Goal: Information Seeking & Learning: Learn about a topic

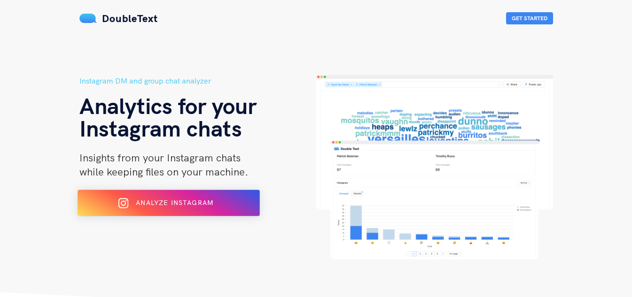
click at [191, 199] on span "Analyze Instagram" at bounding box center [175, 203] width 78 height 8
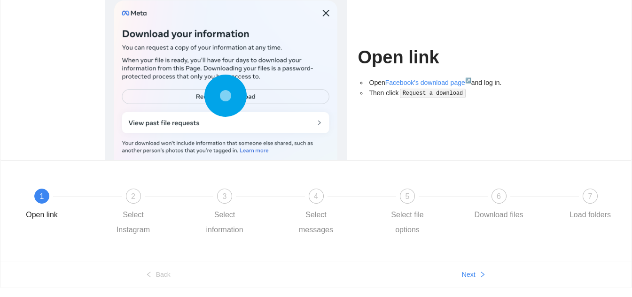
scroll to position [97, 0]
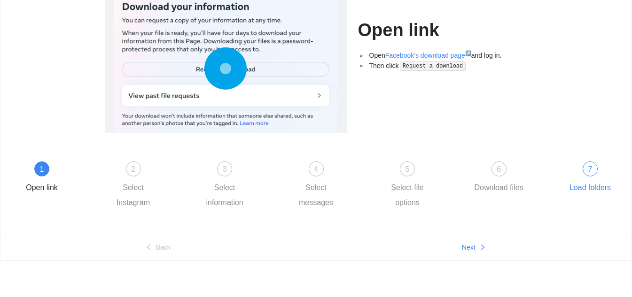
click at [606, 166] on div "7 Load folders" at bounding box center [590, 179] width 54 height 34
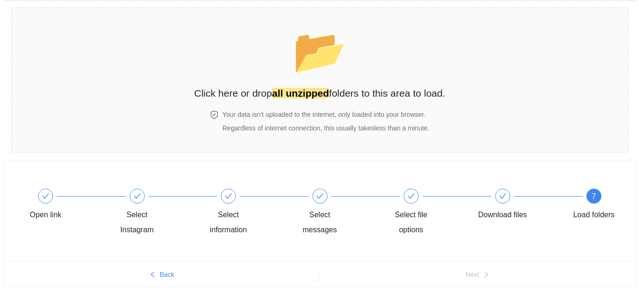
scroll to position [0, 0]
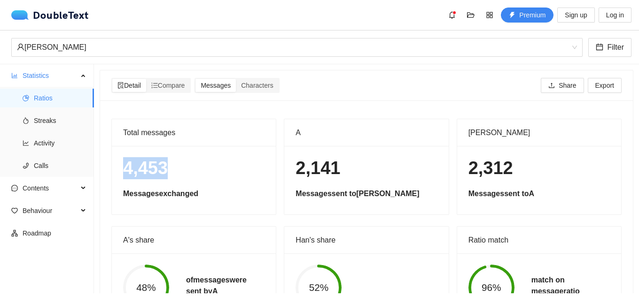
drag, startPoint x: 121, startPoint y: 173, endPoint x: 176, endPoint y: 171, distance: 54.6
click at [176, 171] on div "4,453 Messages exchanged" at bounding box center [194, 180] width 164 height 69
click at [182, 163] on h1 "4,453" at bounding box center [193, 168] width 141 height 22
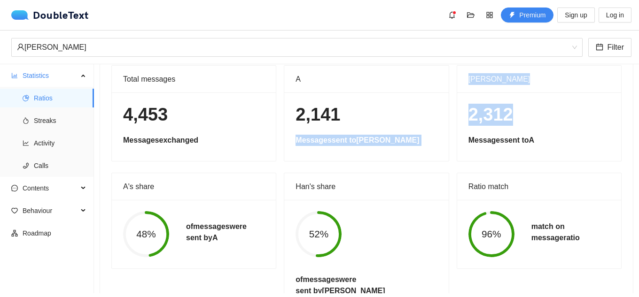
drag, startPoint x: 520, startPoint y: 119, endPoint x: 439, endPoint y: 122, distance: 80.8
click at [439, 122] on div "Total messages 4,453 Messages exchanged A 2,141 Messages sent to Han Han 2,312 …" at bounding box center [367, 188] width 518 height 247
click at [479, 112] on h1 "2,312" at bounding box center [538, 115] width 141 height 22
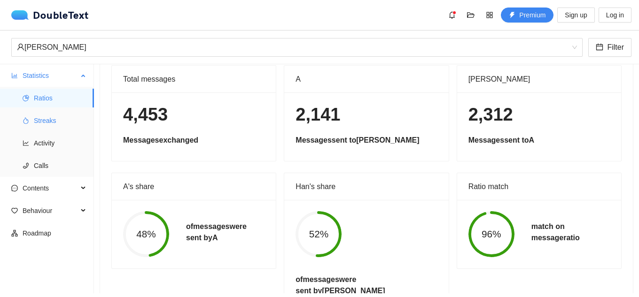
click at [31, 120] on li "Streaks" at bounding box center [47, 120] width 94 height 19
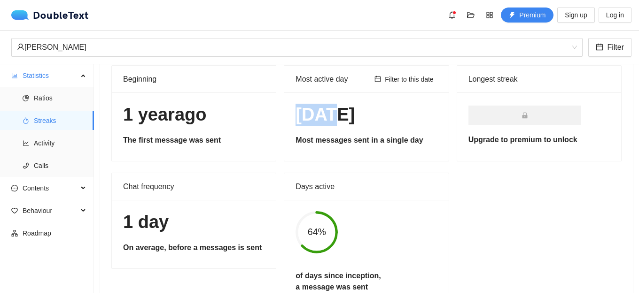
drag, startPoint x: 312, startPoint y: 120, endPoint x: 384, endPoint y: 120, distance: 71.9
click at [369, 120] on div "3 Aug 2024 Most messages sent in a single day" at bounding box center [366, 127] width 164 height 69
click at [411, 116] on h1 "3 Aug 2024" at bounding box center [365, 115] width 141 height 22
click at [66, 143] on span "Activity" at bounding box center [60, 143] width 53 height 19
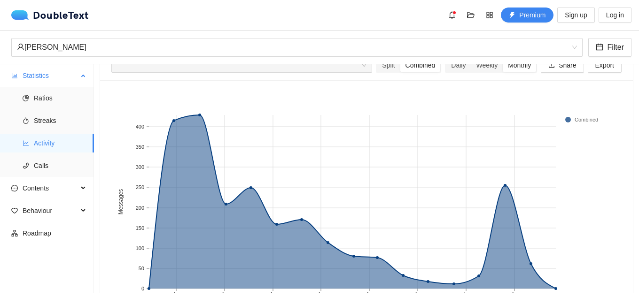
scroll to position [54, 0]
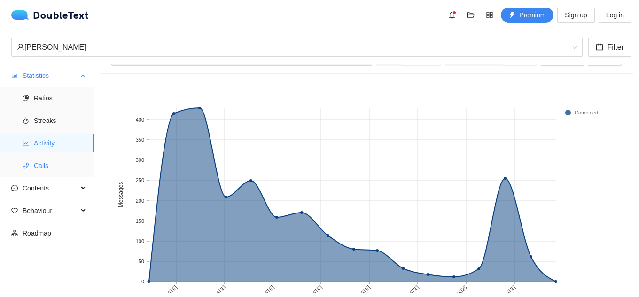
click at [61, 170] on span "Calls" at bounding box center [60, 165] width 53 height 19
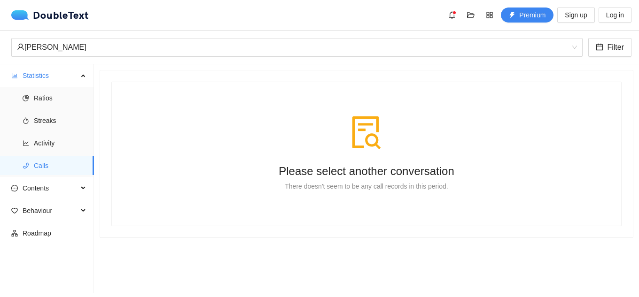
click at [337, 141] on div at bounding box center [366, 133] width 457 height 34
click at [55, 148] on span "Activity" at bounding box center [60, 143] width 53 height 19
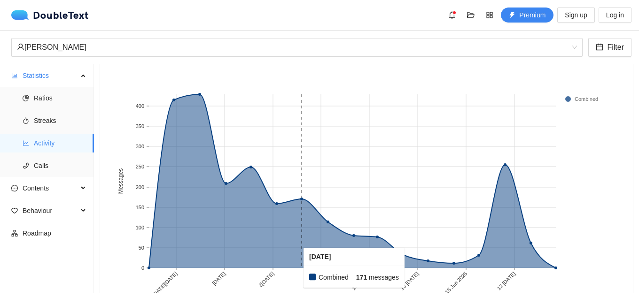
scroll to position [57, 0]
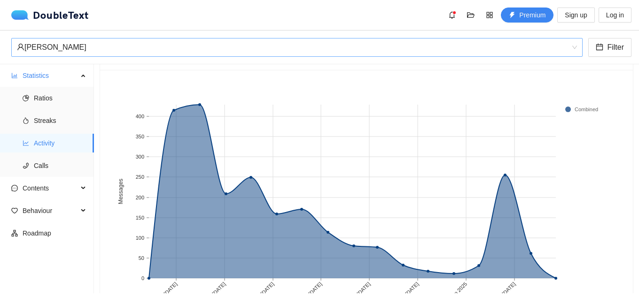
click at [311, 44] on div "Han Ane" at bounding box center [292, 48] width 551 height 18
click at [313, 134] on rect at bounding box center [302, 192] width 26 height 174
click at [448, 17] on span "bell" at bounding box center [452, 15] width 14 height 8
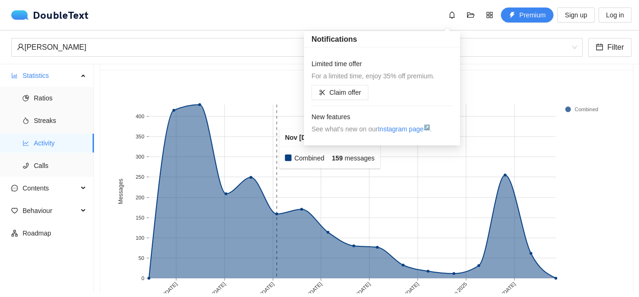
click at [272, 149] on rect at bounding box center [276, 192] width 25 height 174
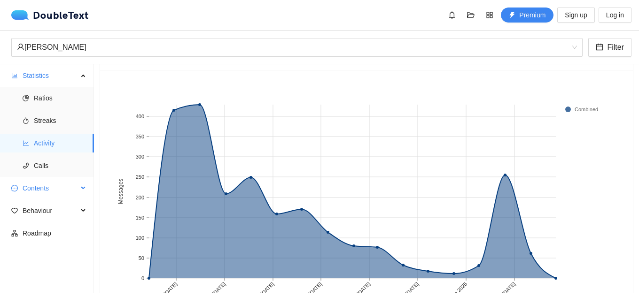
click at [34, 192] on span "Contents" at bounding box center [50, 188] width 55 height 19
click at [68, 206] on span "Word Cloud" at bounding box center [60, 211] width 53 height 19
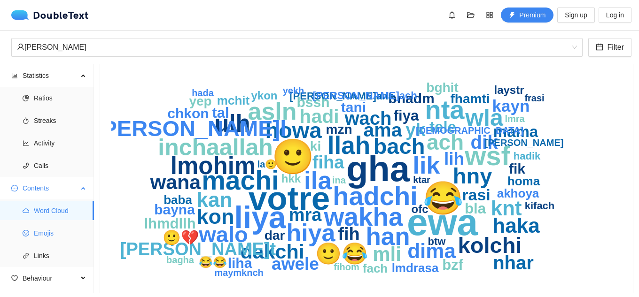
click at [70, 237] on span "Emojis" at bounding box center [60, 233] width 53 height 19
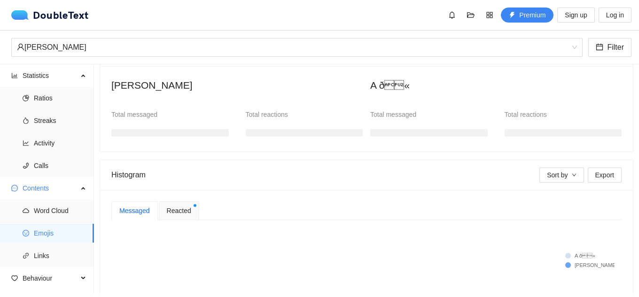
scroll to position [104, 0]
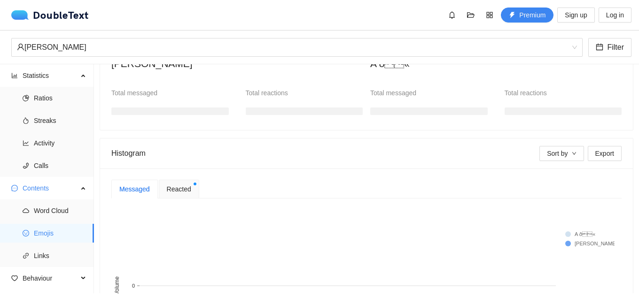
click at [187, 194] on span "Reacted" at bounding box center [179, 189] width 24 height 10
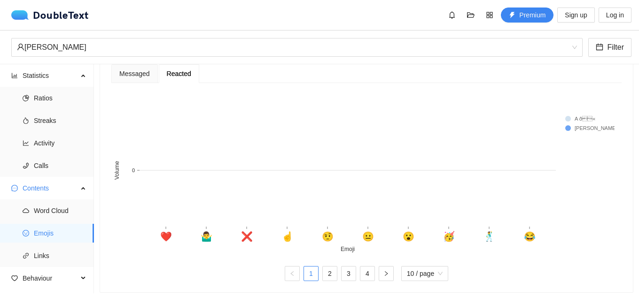
scroll to position [232, 0]
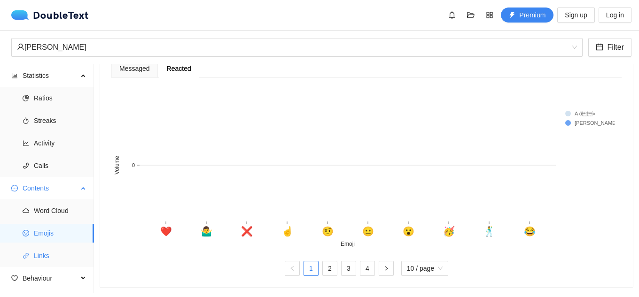
click at [73, 258] on span "Links" at bounding box center [60, 256] width 53 height 19
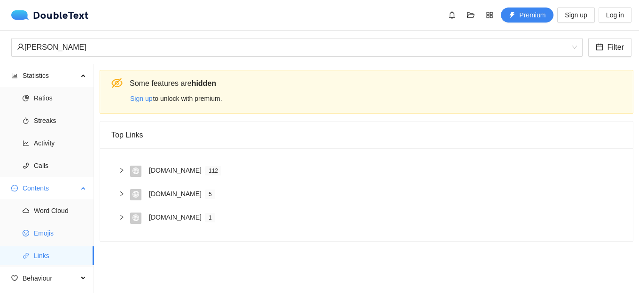
scroll to position [17, 0]
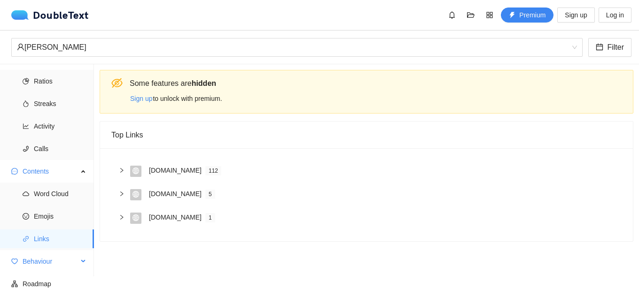
click at [64, 256] on span "Behaviour" at bounding box center [50, 261] width 55 height 19
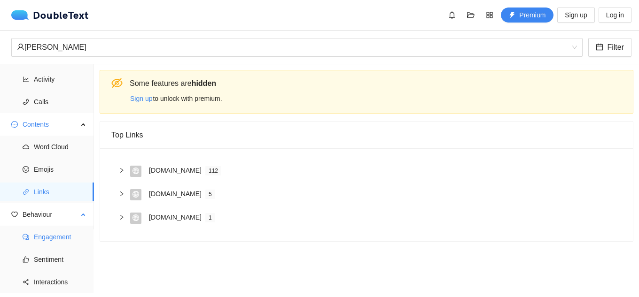
click at [67, 239] on span "Engagement" at bounding box center [60, 237] width 53 height 19
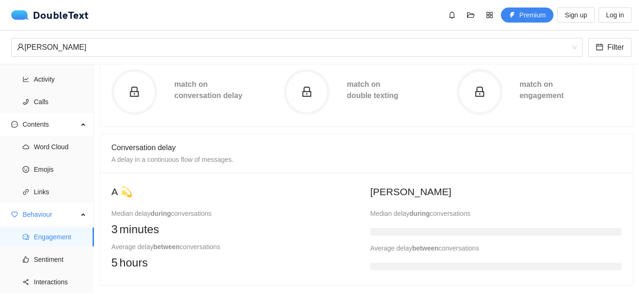
scroll to position [188, 0]
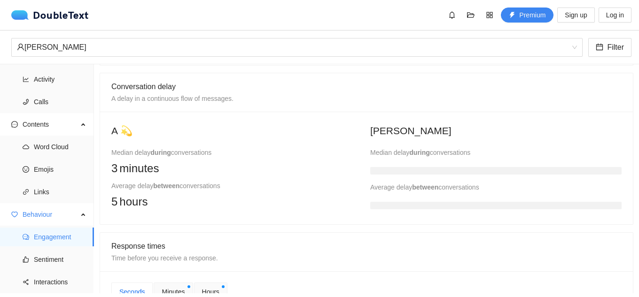
click at [403, 172] on h3 at bounding box center [495, 171] width 251 height 8
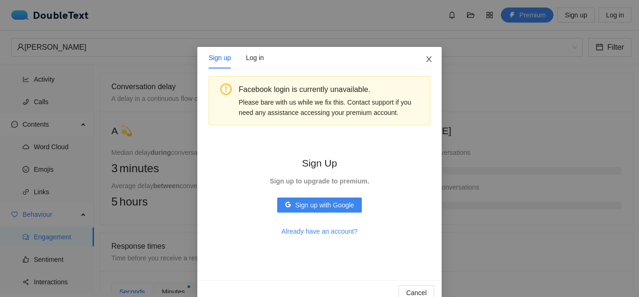
click at [425, 58] on icon "close" at bounding box center [429, 59] width 8 height 8
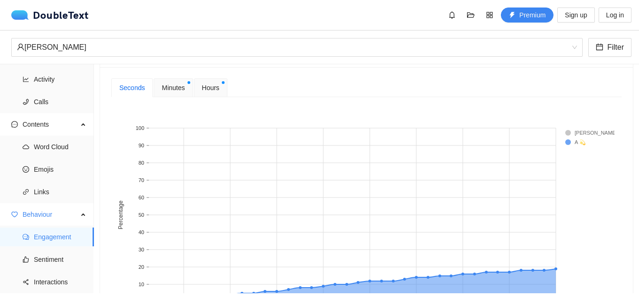
scroll to position [376, 0]
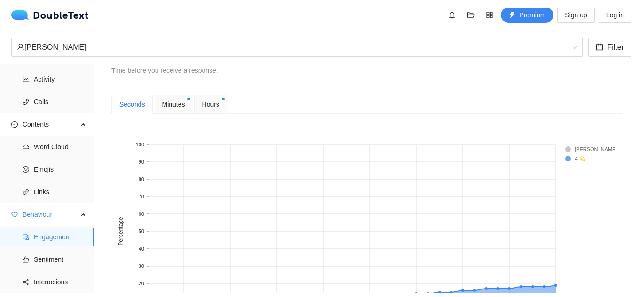
click at [184, 108] on div "Minutes" at bounding box center [173, 104] width 39 height 19
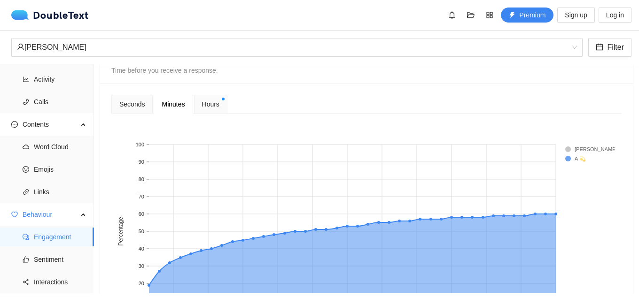
click at [218, 100] on div "Hours" at bounding box center [210, 104] width 33 height 19
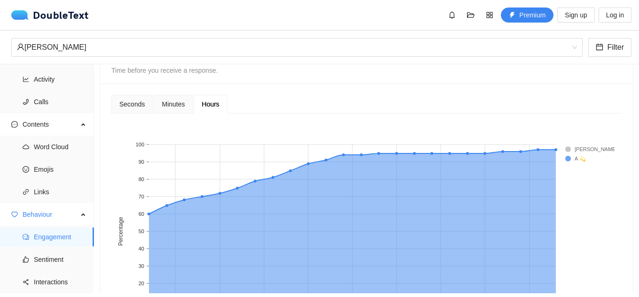
click at [182, 105] on span "Minutes" at bounding box center [173, 104] width 23 height 7
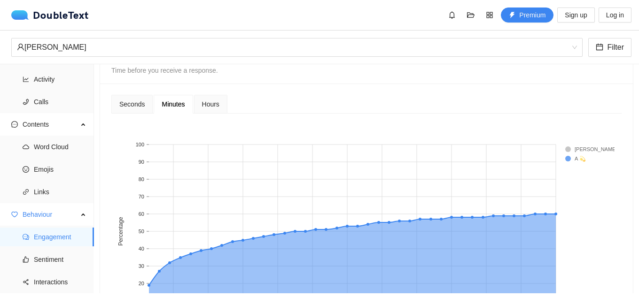
click at [568, 152] on rect at bounding box center [584, 149] width 38 height 9
click at [58, 257] on span "Sentiment" at bounding box center [60, 259] width 53 height 19
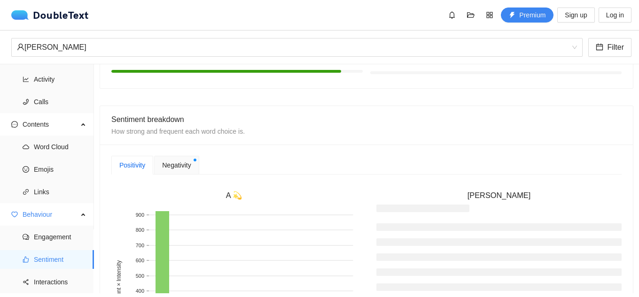
scroll to position [188, 0]
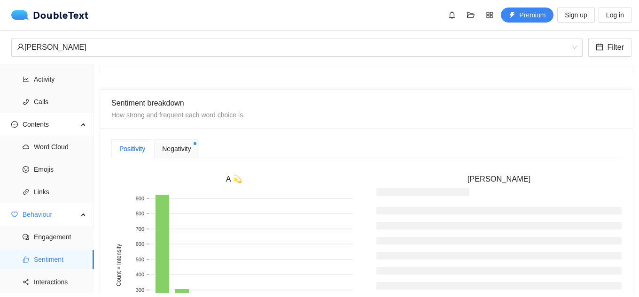
click at [180, 152] on span "Negativity" at bounding box center [176, 149] width 29 height 10
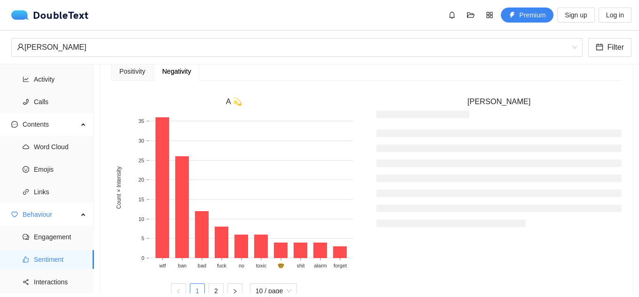
scroll to position [282, 0]
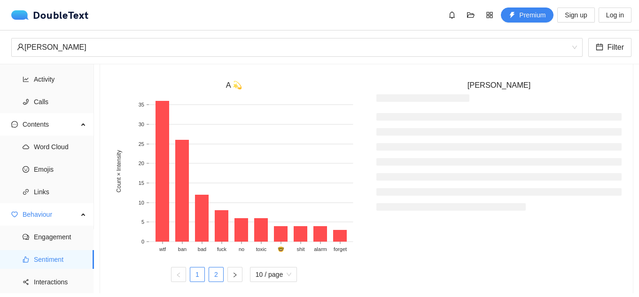
click at [213, 276] on link "2" at bounding box center [216, 275] width 14 height 14
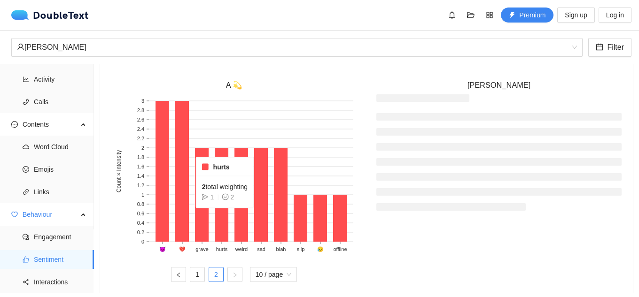
scroll to position [188, 0]
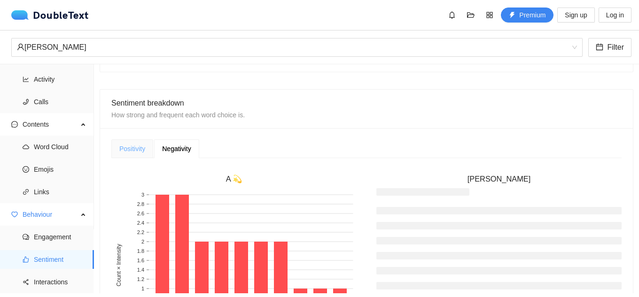
click at [128, 142] on div "Positivity" at bounding box center [132, 149] width 42 height 19
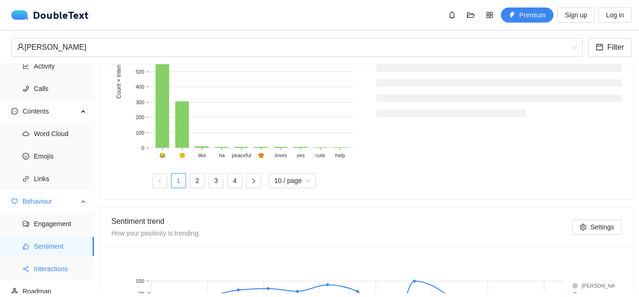
scroll to position [85, 0]
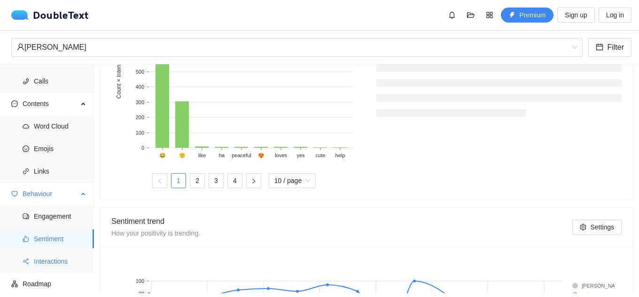
click at [54, 262] on span "Interactions" at bounding box center [60, 261] width 53 height 19
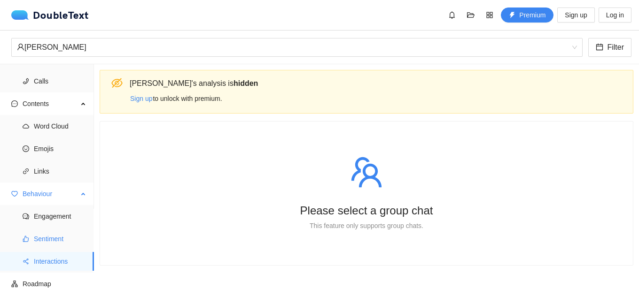
click at [48, 244] on span "Sentiment" at bounding box center [60, 239] width 53 height 19
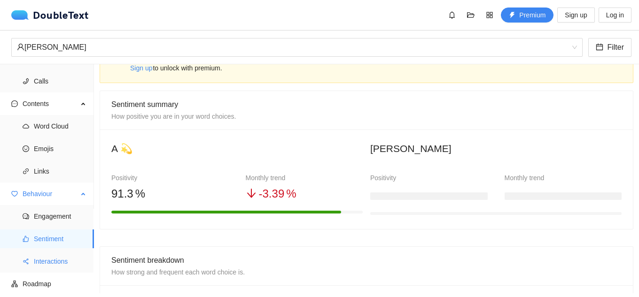
scroll to position [47, 0]
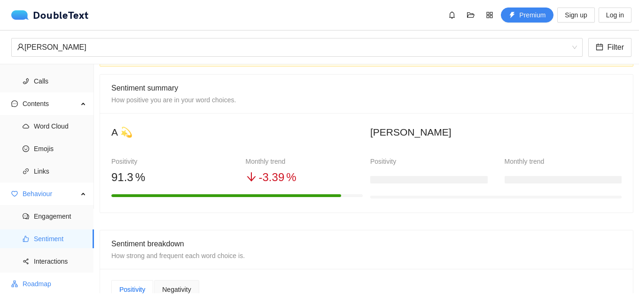
click at [56, 278] on span "Roadmap" at bounding box center [55, 284] width 64 height 19
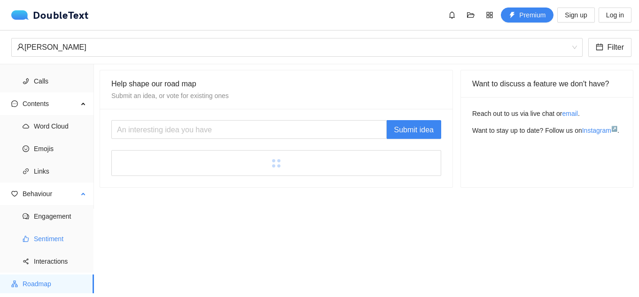
click at [57, 241] on span "Sentiment" at bounding box center [60, 239] width 53 height 19
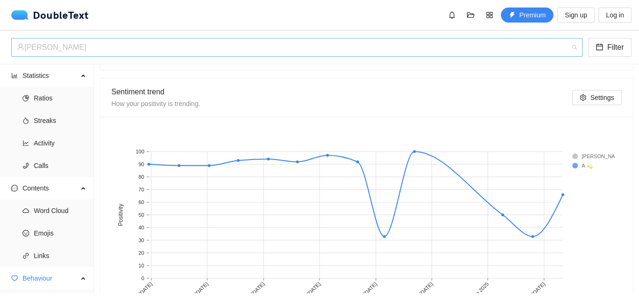
click at [568, 46] on div "Han Ane" at bounding box center [292, 48] width 551 height 18
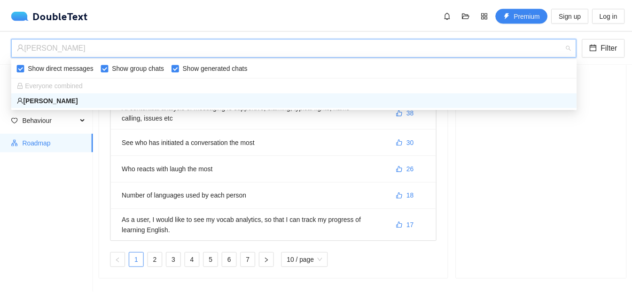
scroll to position [194, 0]
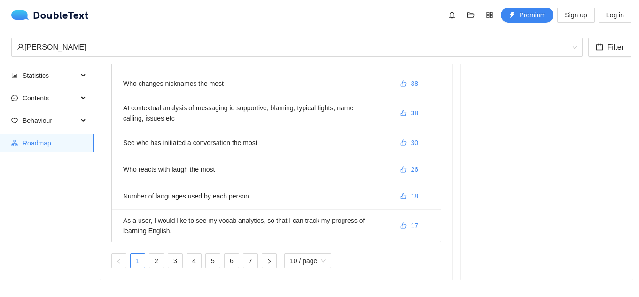
click at [43, 10] on div "DoubleText" at bounding box center [52, 14] width 83 height 11
click at [50, 16] on div "DoubleText" at bounding box center [50, 14] width 78 height 9
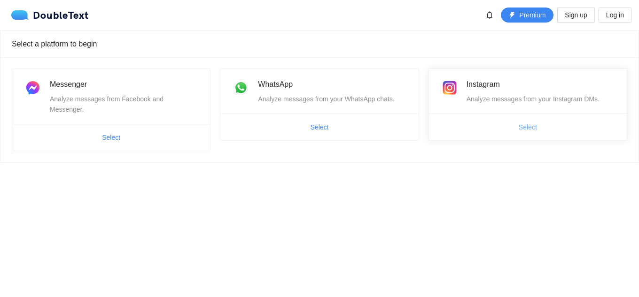
click at [525, 129] on span "Select" at bounding box center [528, 127] width 18 height 10
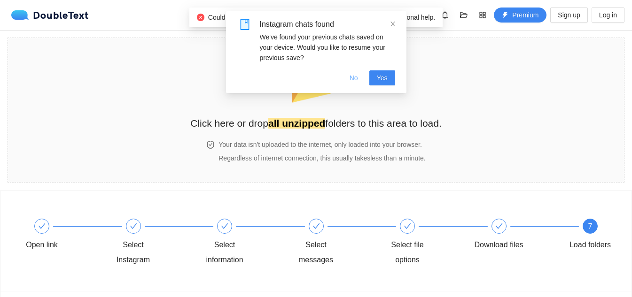
click at [356, 79] on span "No" at bounding box center [353, 78] width 8 height 10
click at [354, 76] on span "No" at bounding box center [353, 78] width 8 height 10
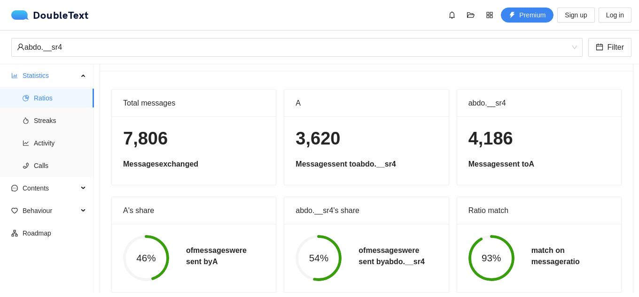
scroll to position [54, 0]
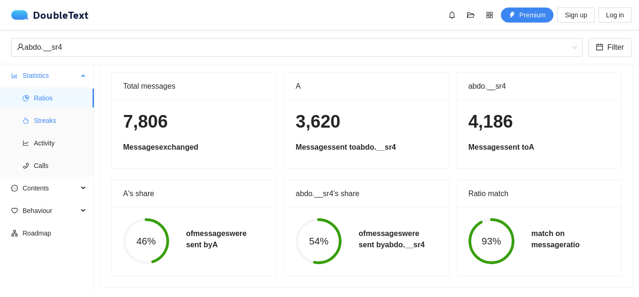
click at [41, 125] on span "Streaks" at bounding box center [60, 120] width 53 height 19
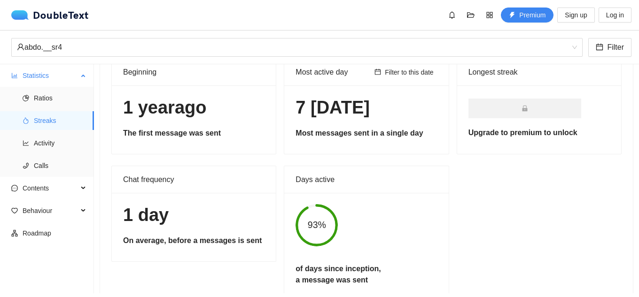
scroll to position [47, 0]
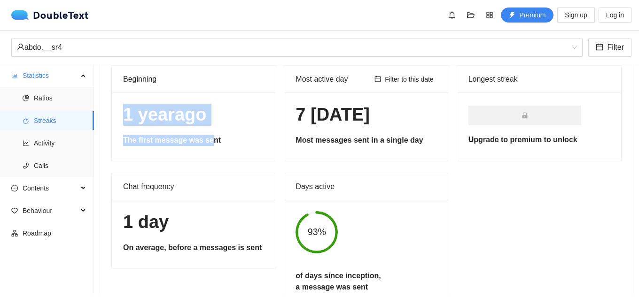
drag, startPoint x: 124, startPoint y: 121, endPoint x: 216, endPoint y: 124, distance: 91.7
click at [211, 126] on div "1[DATE]The first message was sent" at bounding box center [194, 127] width 164 height 69
click at [226, 116] on h1 "1[DATE]" at bounding box center [193, 115] width 141 height 22
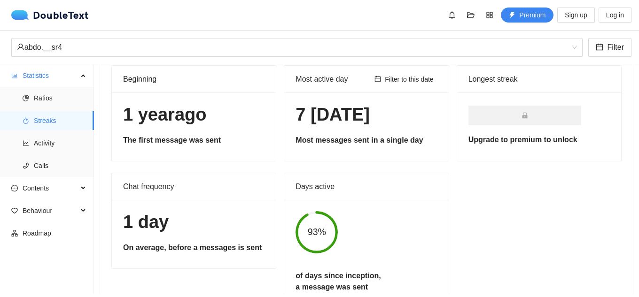
drag, startPoint x: 396, startPoint y: 120, endPoint x: 290, endPoint y: 109, distance: 106.2
click at [290, 109] on div "7 [DATE] Most messages sent in a single day" at bounding box center [366, 127] width 164 height 69
click at [321, 117] on h1 "7 [DATE]" at bounding box center [365, 115] width 141 height 22
click at [40, 137] on span "Activity" at bounding box center [60, 143] width 53 height 19
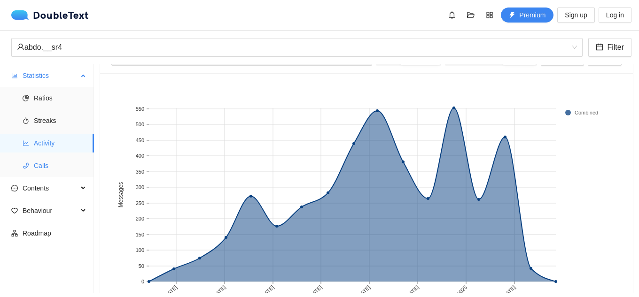
click at [48, 159] on span "Calls" at bounding box center [60, 165] width 53 height 19
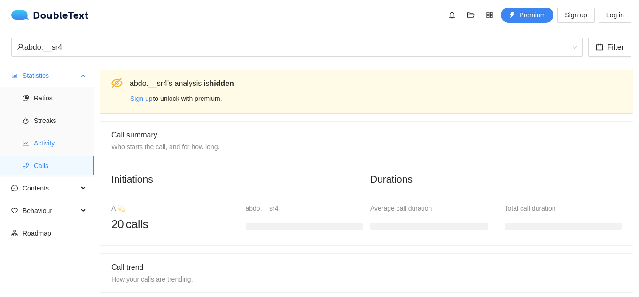
click at [69, 144] on span "Activity" at bounding box center [60, 143] width 53 height 19
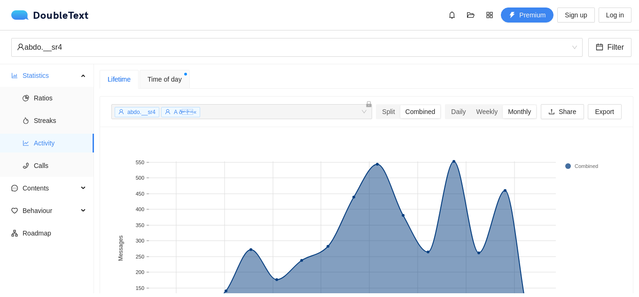
click at [176, 82] on span "Time of day" at bounding box center [165, 79] width 34 height 10
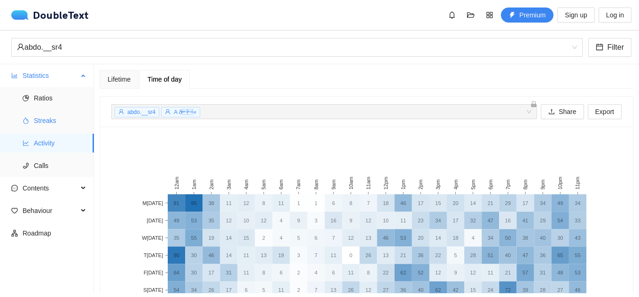
click at [39, 122] on span "Streaks" at bounding box center [60, 120] width 53 height 19
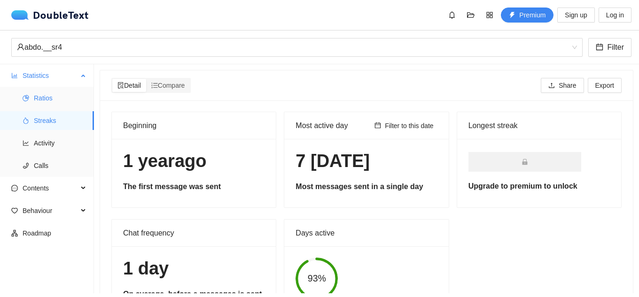
click at [48, 101] on span "Ratios" at bounding box center [60, 98] width 53 height 19
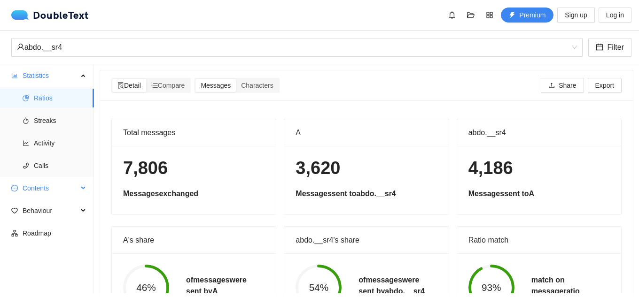
click at [43, 192] on span "Contents" at bounding box center [50, 188] width 55 height 19
click at [78, 217] on span "Word Cloud" at bounding box center [60, 211] width 53 height 19
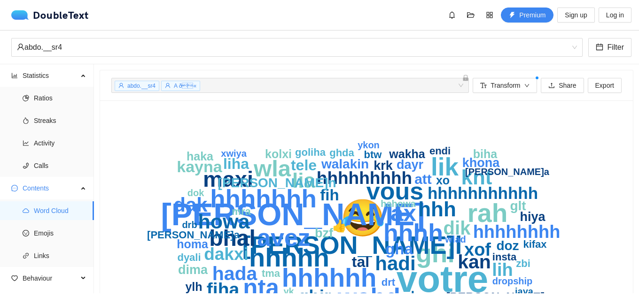
scroll to position [47, 0]
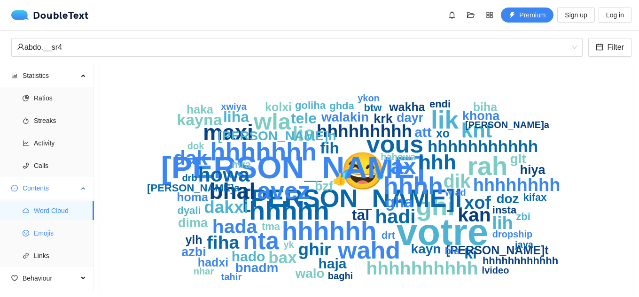
click at [54, 234] on span "Emojis" at bounding box center [60, 233] width 53 height 19
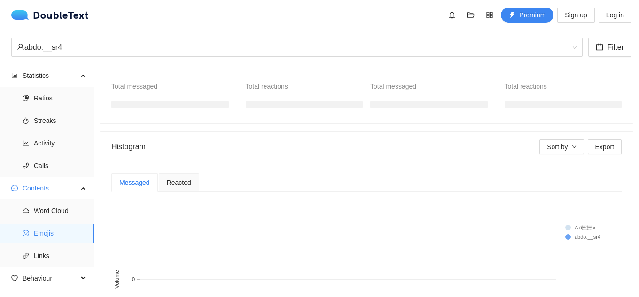
scroll to position [94, 0]
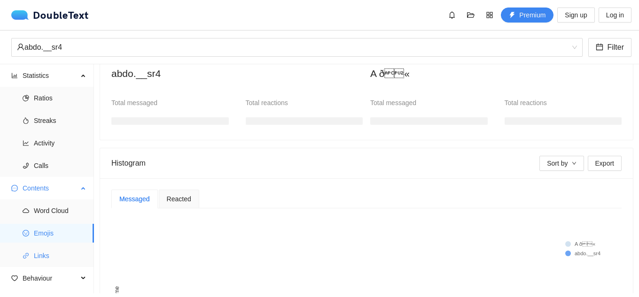
click at [42, 260] on span "Links" at bounding box center [60, 256] width 53 height 19
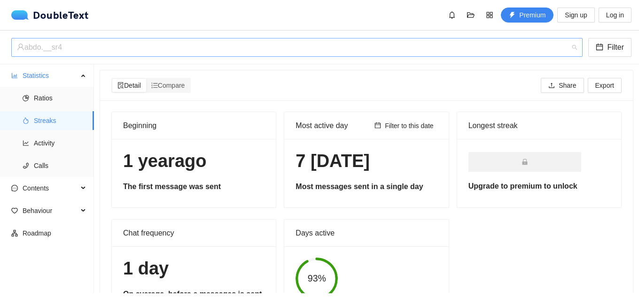
click at [80, 46] on div "abdo.__sr4" at bounding box center [292, 48] width 551 height 18
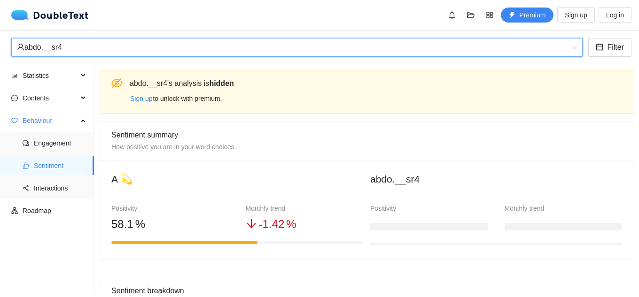
click at [72, 39] on div "abdo.__sr4" at bounding box center [292, 48] width 551 height 18
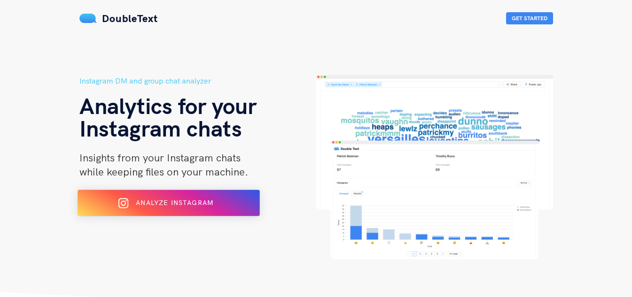
click at [211, 192] on button "Analyze Instagram" at bounding box center [169, 203] width 182 height 26
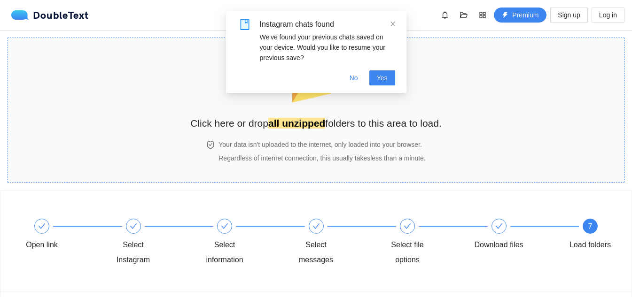
click at [573, 109] on section "📂 Click here or drop all unzipped folders to this area to load. Your data isn't…" at bounding box center [316, 110] width 617 height 145
click at [353, 72] on button "No" at bounding box center [353, 77] width 23 height 15
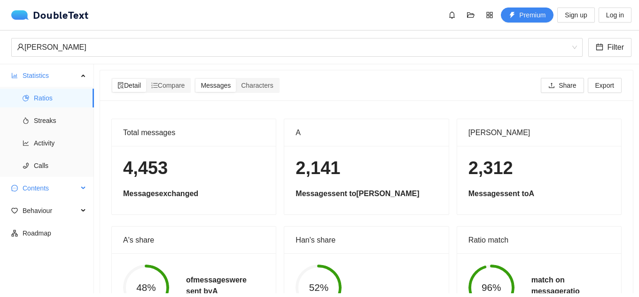
click at [34, 188] on span "Contents" at bounding box center [50, 188] width 55 height 19
click at [41, 248] on span "Links" at bounding box center [60, 256] width 53 height 19
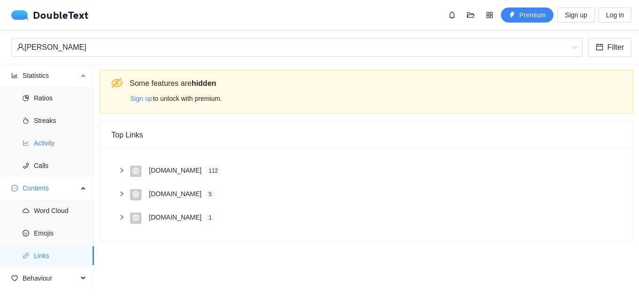
click at [74, 147] on span "Activity" at bounding box center [60, 143] width 53 height 19
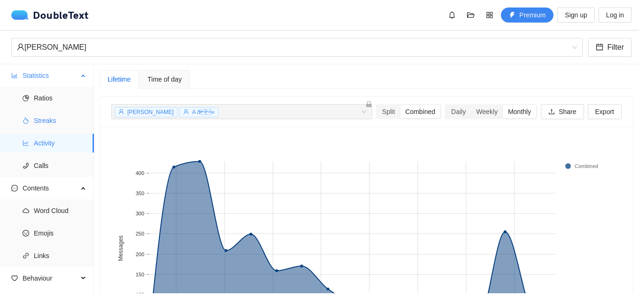
click at [70, 123] on span "Streaks" at bounding box center [60, 120] width 53 height 19
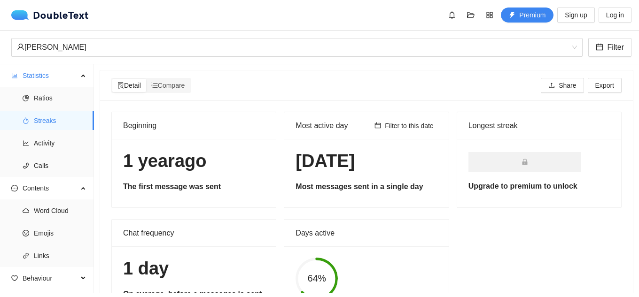
drag, startPoint x: 292, startPoint y: 166, endPoint x: 418, endPoint y: 165, distance: 126.4
click at [418, 165] on div "3 Aug 2024 Most messages sent in a single day" at bounding box center [366, 173] width 164 height 69
click at [524, 19] on span "Premium" at bounding box center [532, 15] width 26 height 10
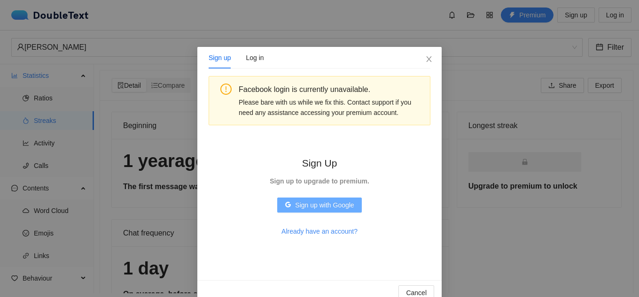
click at [341, 203] on span "Sign up with Google" at bounding box center [324, 205] width 59 height 10
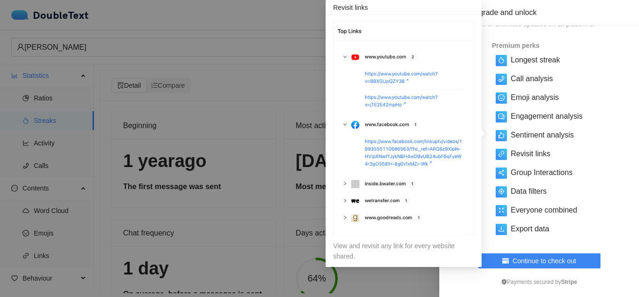
scroll to position [47, 0]
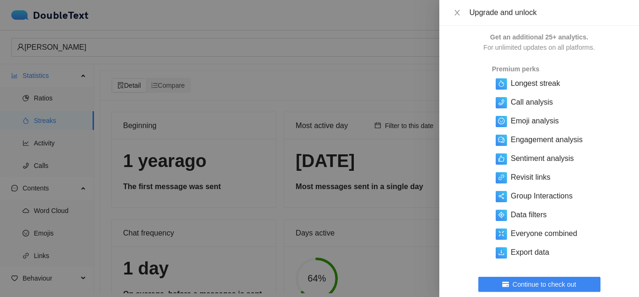
click at [343, 47] on div at bounding box center [319, 148] width 639 height 297
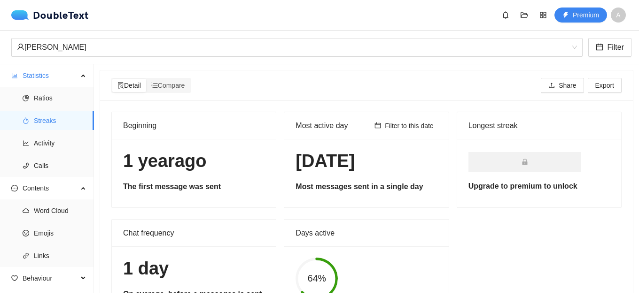
scroll to position [47, 0]
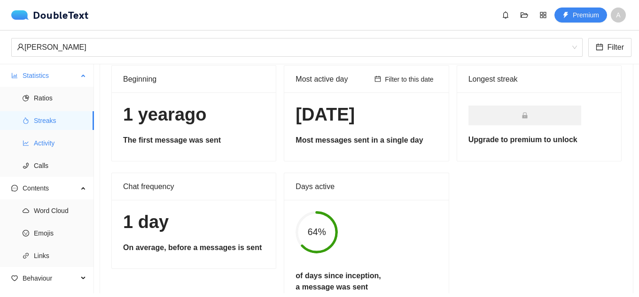
click at [38, 146] on span "Activity" at bounding box center [60, 143] width 53 height 19
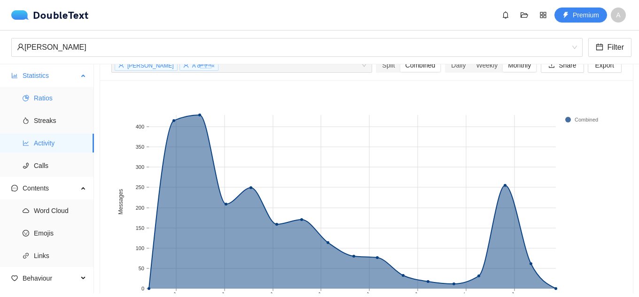
click at [61, 100] on span "Ratios" at bounding box center [60, 98] width 53 height 19
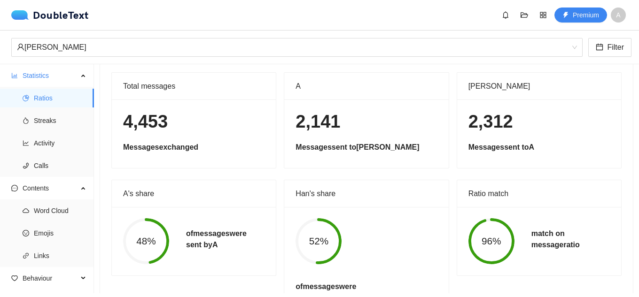
scroll to position [54, 0]
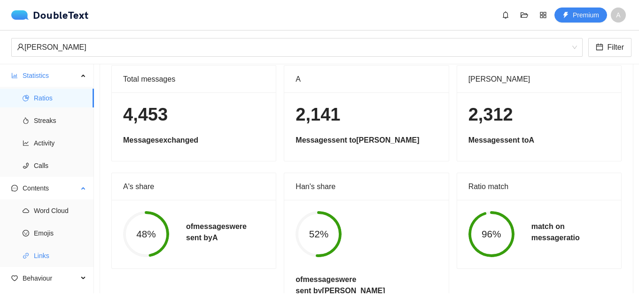
click at [62, 252] on span "Links" at bounding box center [60, 256] width 53 height 19
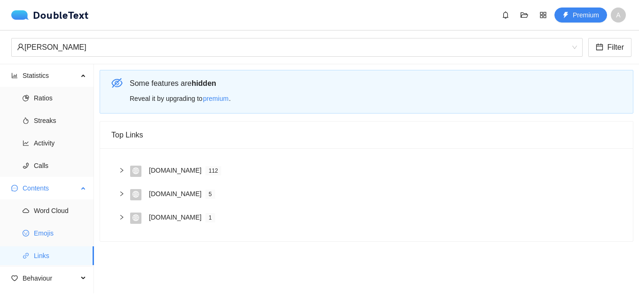
click at [61, 235] on span "Emojis" at bounding box center [60, 233] width 53 height 19
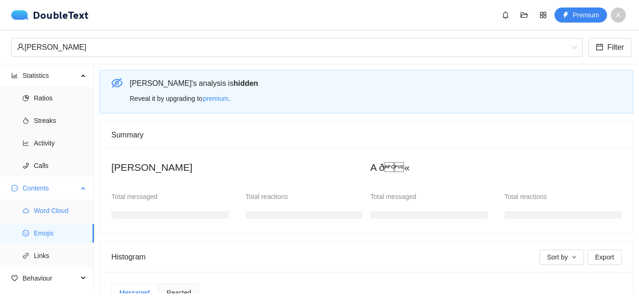
click at [66, 213] on span "Word Cloud" at bounding box center [60, 211] width 53 height 19
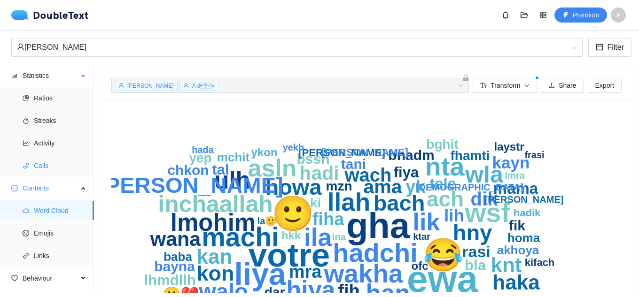
click at [60, 163] on span "Calls" at bounding box center [60, 165] width 53 height 19
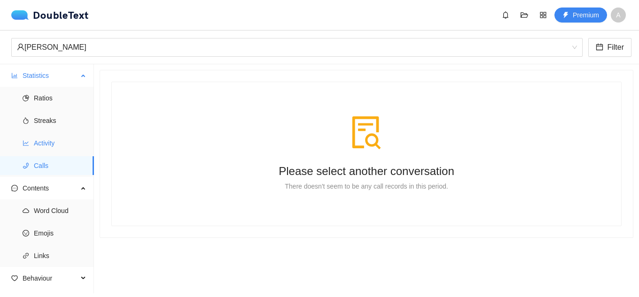
click at [63, 144] on span "Activity" at bounding box center [60, 143] width 53 height 19
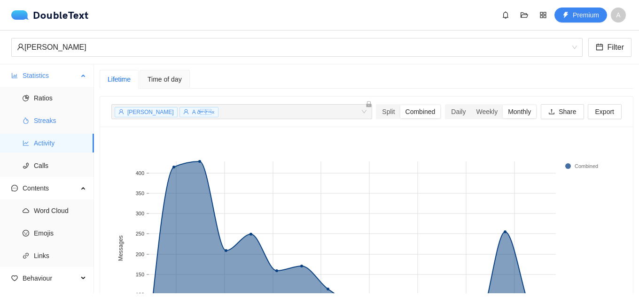
click at [65, 120] on span "Streaks" at bounding box center [60, 120] width 53 height 19
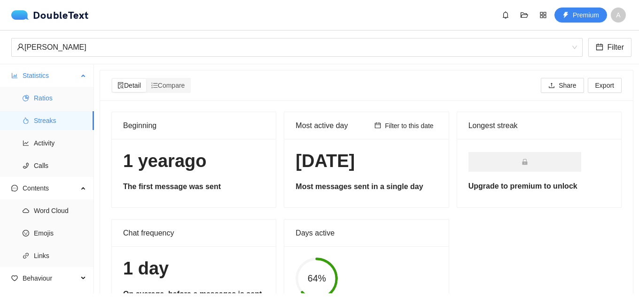
click at [46, 93] on span "Ratios" at bounding box center [60, 98] width 53 height 19
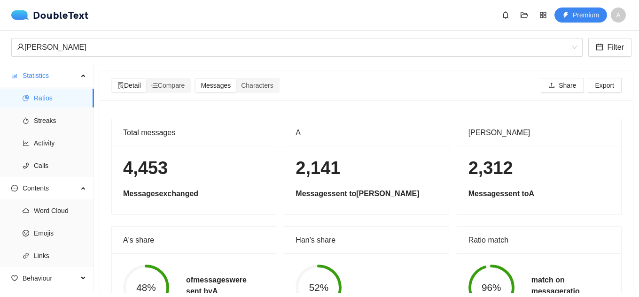
click at [621, 16] on span "A" at bounding box center [618, 15] width 15 height 15
click at [611, 62] on span "Log out" at bounding box center [603, 65] width 45 height 10
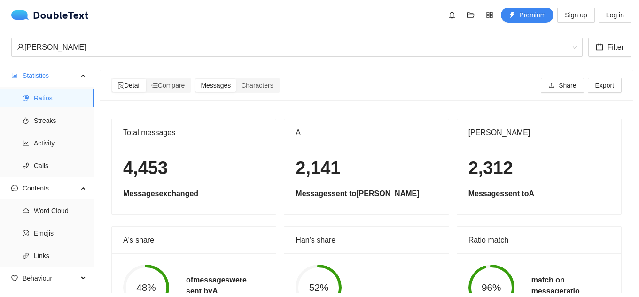
click at [55, 21] on div "DoubleText Premium Sign up Log in" at bounding box center [321, 15] width 620 height 15
click at [56, 16] on div "DoubleText" at bounding box center [50, 14] width 78 height 9
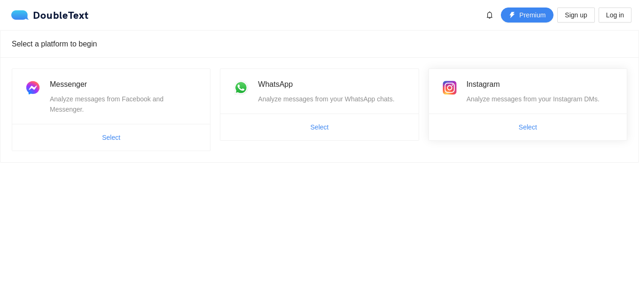
click at [514, 136] on ul "Select" at bounding box center [528, 127] width 198 height 27
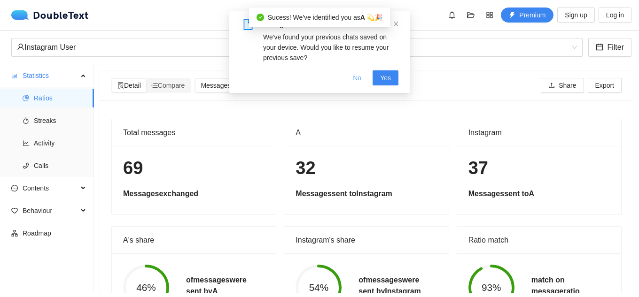
click at [352, 79] on button "No" at bounding box center [356, 77] width 23 height 15
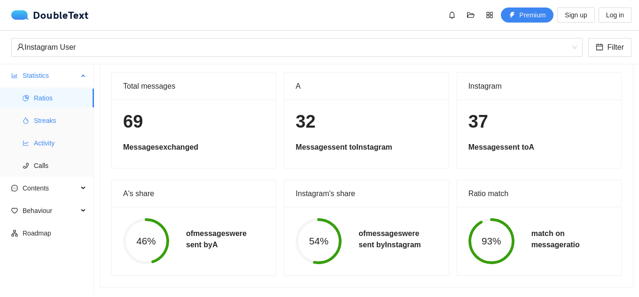
click at [51, 121] on span "Streaks" at bounding box center [60, 120] width 53 height 19
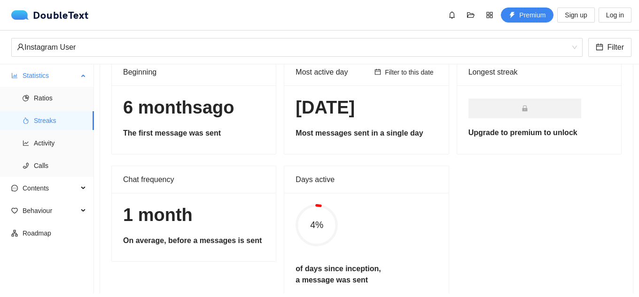
scroll to position [47, 0]
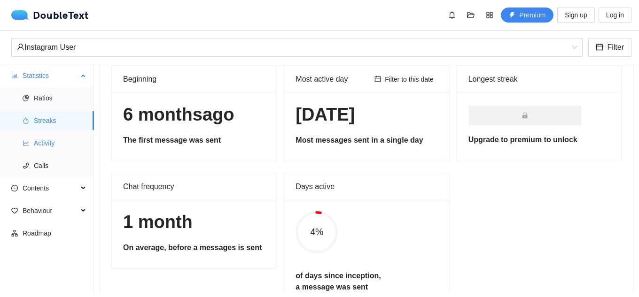
click at [58, 140] on span "Activity" at bounding box center [60, 143] width 53 height 19
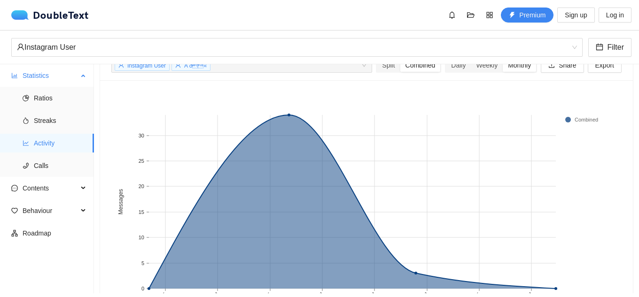
scroll to position [54, 0]
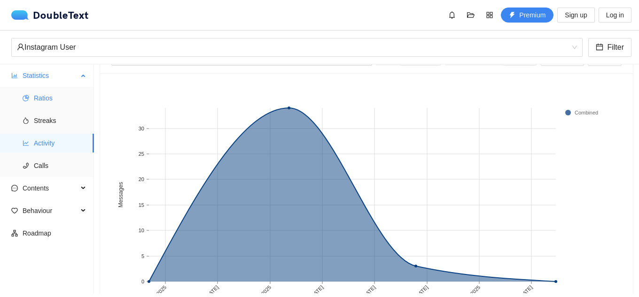
click at [61, 101] on span "Ratios" at bounding box center [60, 98] width 53 height 19
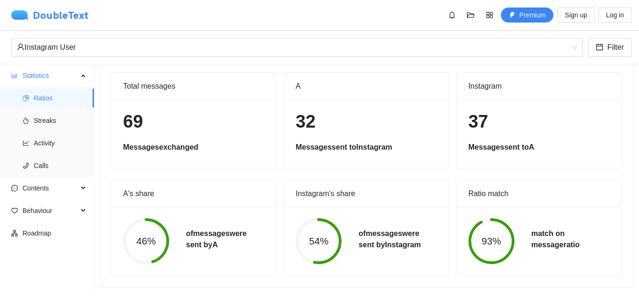
click at [67, 17] on div "DoubleText" at bounding box center [50, 14] width 78 height 9
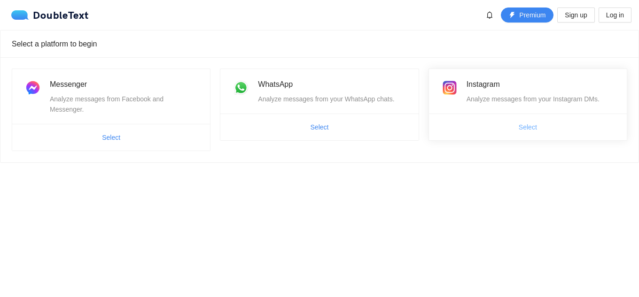
click at [519, 121] on button "Select" at bounding box center [527, 127] width 33 height 15
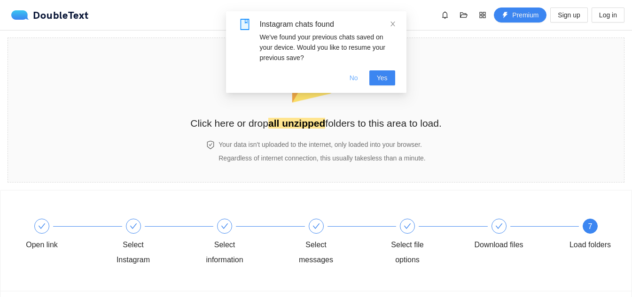
click at [358, 78] on span "No" at bounding box center [353, 78] width 8 height 10
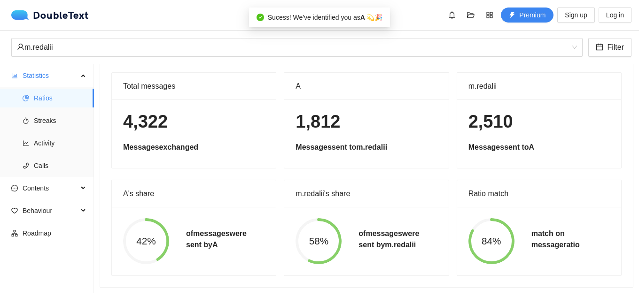
scroll to position [54, 0]
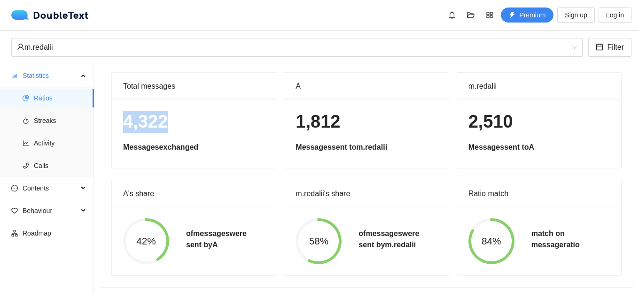
drag, startPoint x: 197, startPoint y: 108, endPoint x: 119, endPoint y: 121, distance: 79.5
click at [119, 121] on div "4,322 Messages exchanged" at bounding box center [194, 134] width 164 height 69
click at [167, 119] on h1 "4,322" at bounding box center [193, 122] width 141 height 22
click at [67, 119] on span "Streaks" at bounding box center [60, 120] width 53 height 19
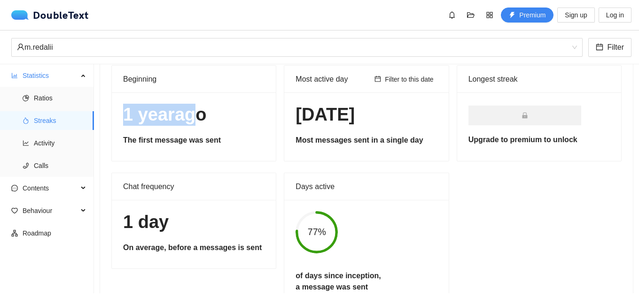
drag, startPoint x: 120, startPoint y: 116, endPoint x: 200, endPoint y: 115, distance: 80.4
click at [198, 115] on div "1[DATE]The first message was sent" at bounding box center [194, 127] width 164 height 69
click at [214, 115] on h1 "1[DATE]" at bounding box center [193, 115] width 141 height 22
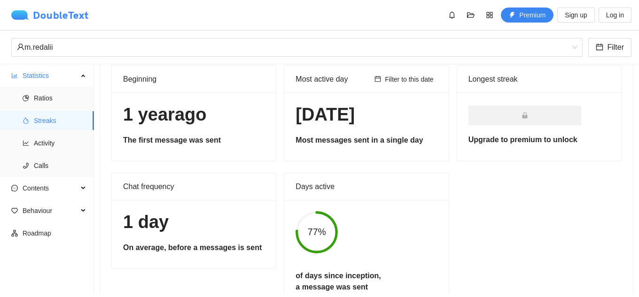
click at [47, 14] on div "DoubleText" at bounding box center [50, 14] width 78 height 9
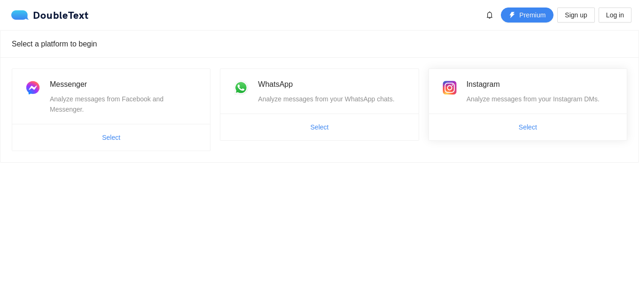
click at [497, 125] on span "Select" at bounding box center [528, 127] width 198 height 15
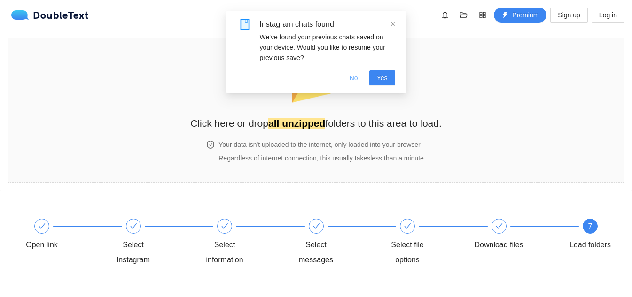
click at [355, 80] on span "No" at bounding box center [353, 78] width 8 height 10
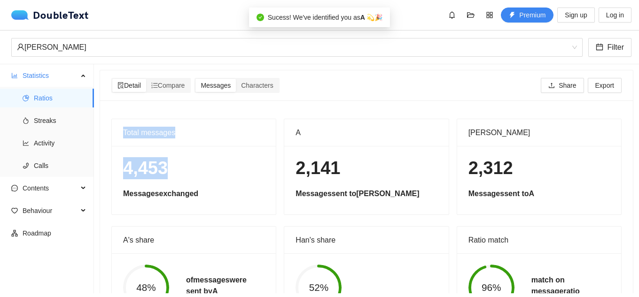
drag, startPoint x: 116, startPoint y: 165, endPoint x: 100, endPoint y: 167, distance: 15.6
click at [100, 167] on div "Total messages 4,453 Messages exchanged A 2,141 Messages sent to Han Han 2,312 …" at bounding box center [366, 239] width 533 height 277
click at [169, 171] on h1 "4,453" at bounding box center [193, 168] width 141 height 22
drag, startPoint x: 171, startPoint y: 170, endPoint x: 124, endPoint y: 169, distance: 46.5
click at [124, 169] on h1 "4,453" at bounding box center [193, 168] width 141 height 22
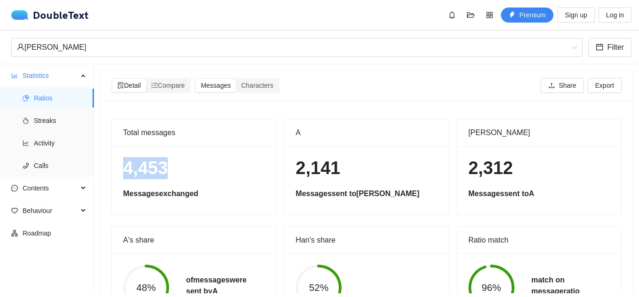
click at [192, 158] on h1 "4,453" at bounding box center [193, 168] width 141 height 22
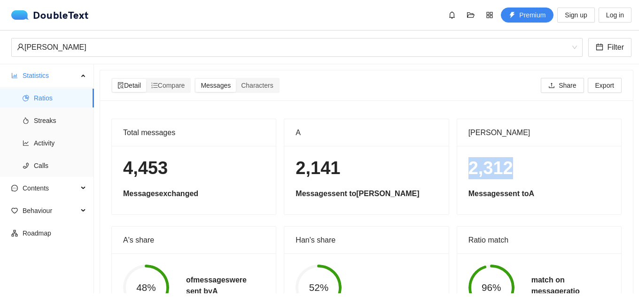
drag, startPoint x: 466, startPoint y: 164, endPoint x: 524, endPoint y: 165, distance: 57.3
click at [524, 165] on h1 "2,312" at bounding box center [538, 168] width 141 height 22
click at [502, 135] on div "Han" at bounding box center [538, 132] width 141 height 27
click at [468, 131] on div "Han" at bounding box center [538, 132] width 141 height 27
click at [478, 131] on div "Han" at bounding box center [538, 132] width 141 height 27
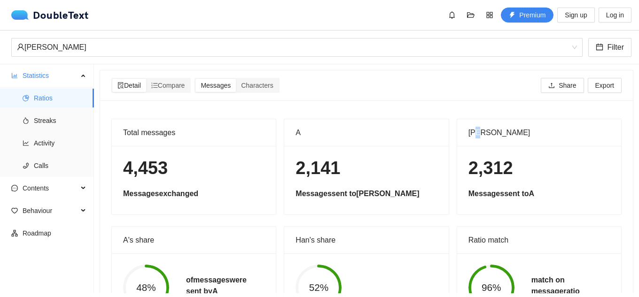
click at [480, 132] on div "Han" at bounding box center [538, 132] width 141 height 27
click at [492, 132] on div "Han" at bounding box center [538, 132] width 141 height 27
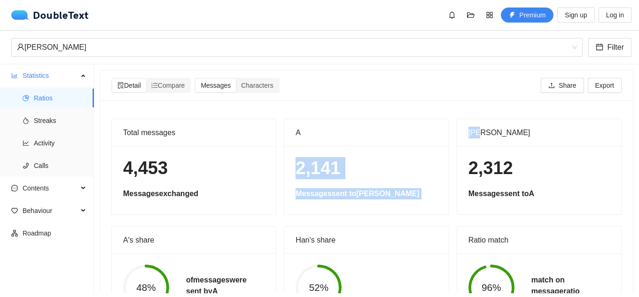
drag, startPoint x: 472, startPoint y: 132, endPoint x: 433, endPoint y: 132, distance: 38.5
click at [436, 132] on div "Total messages 4,453 Messages exchanged A 2,141 Messages sent to Han Han 2,312 …" at bounding box center [367, 242] width 518 height 247
click at [497, 133] on div "Han" at bounding box center [538, 132] width 141 height 27
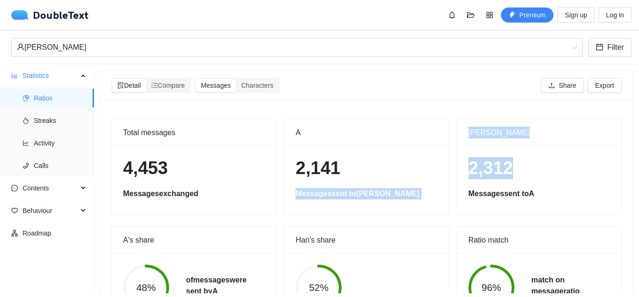
drag, startPoint x: 528, startPoint y: 175, endPoint x: 445, endPoint y: 173, distance: 83.6
click at [445, 173] on div "Total messages 4,453 Messages exchanged A 2,141 Messages sent to Han Han 2,312 …" at bounding box center [367, 242] width 518 height 247
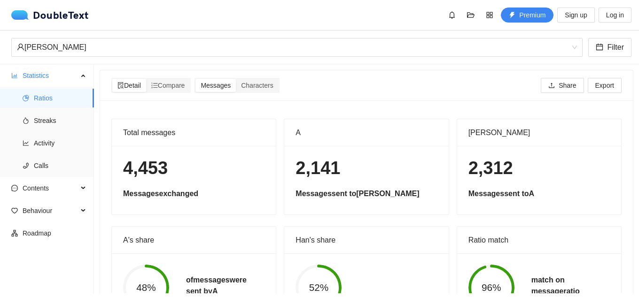
click at [343, 138] on div "A" at bounding box center [365, 132] width 141 height 27
drag, startPoint x: 325, startPoint y: 195, endPoint x: 377, endPoint y: 200, distance: 52.4
click at [377, 200] on div "2,141 Messages sent to Han" at bounding box center [366, 180] width 164 height 69
click at [512, 192] on h5 "Messages sent to A" at bounding box center [538, 193] width 141 height 11
drag, startPoint x: 538, startPoint y: 198, endPoint x: 499, endPoint y: 195, distance: 39.1
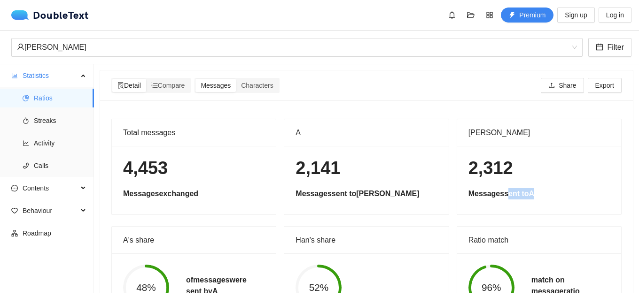
click at [499, 195] on h5 "Messages sent to A" at bounding box center [538, 193] width 141 height 11
click at [502, 147] on div "2,312 Messages sent to A" at bounding box center [539, 180] width 164 height 69
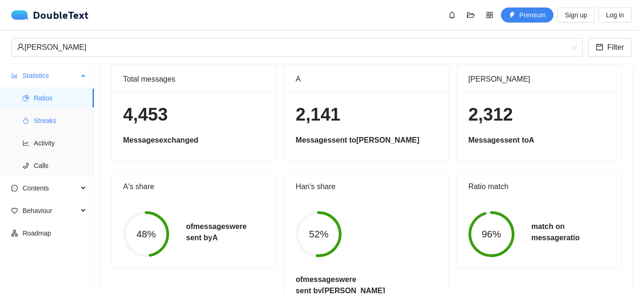
click at [49, 121] on span "Streaks" at bounding box center [60, 120] width 53 height 19
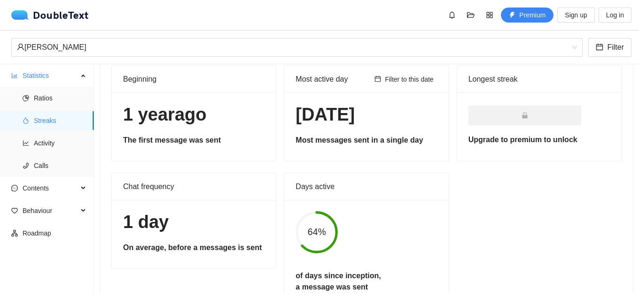
drag, startPoint x: 294, startPoint y: 114, endPoint x: 394, endPoint y: 113, distance: 99.6
click at [394, 113] on h1 "3 Aug 2024" at bounding box center [365, 115] width 141 height 22
click at [412, 81] on span "Filter to this date" at bounding box center [409, 79] width 49 height 10
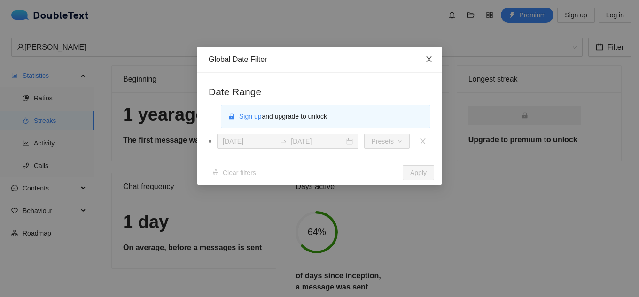
click at [428, 59] on icon "close" at bounding box center [428, 59] width 5 height 6
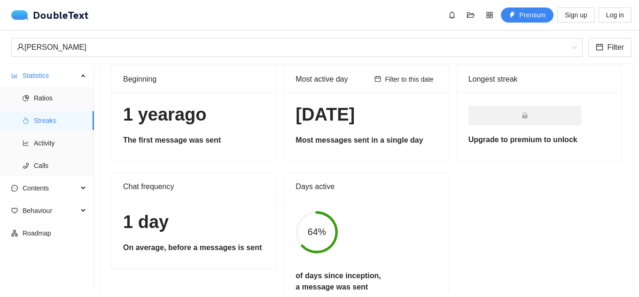
click at [406, 108] on h1 "3 Aug 2024" at bounding box center [365, 115] width 141 height 22
